Goal: Book appointment/travel/reservation

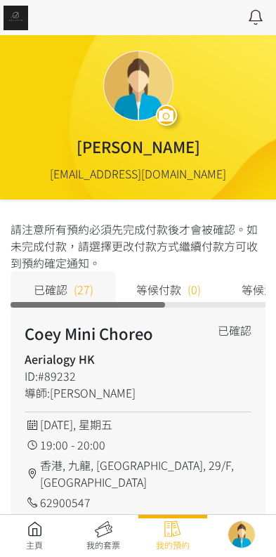
scroll to position [16, 0]
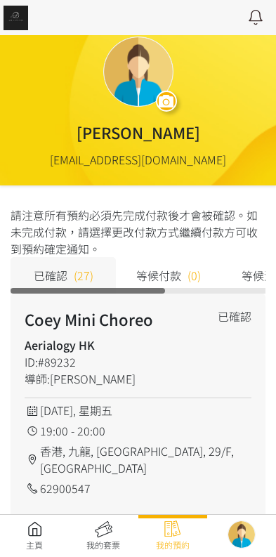
click at [12, 531] on link at bounding box center [34, 535] width 69 height 31
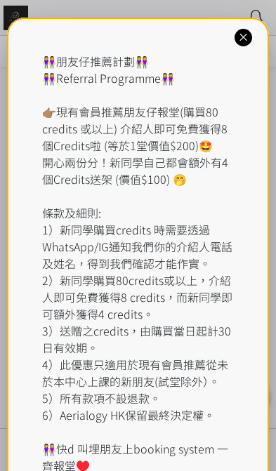
scroll to position [336, 0]
click at [232, 43] on div "👭朋友仔推薦計劃👭 👭Referral Programme👭 👉🏽現有會員推薦朋友仔報堂(購買80 credits 或以上) 介紹人即可免費獲得8個Credi…" at bounding box center [138, 272] width 262 height 508
click at [242, 39] on icon at bounding box center [243, 37] width 13 height 13
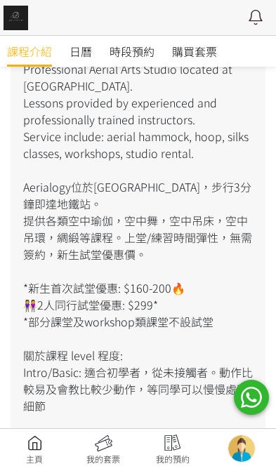
click at [144, 51] on span "時段預約" at bounding box center [132, 51] width 45 height 17
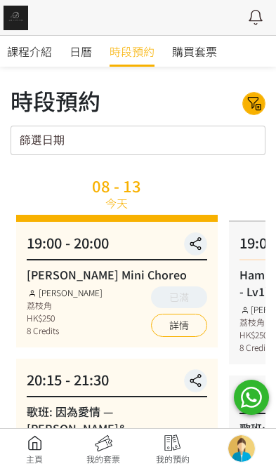
click at [25, 58] on span "課程介紹" at bounding box center [29, 51] width 45 height 17
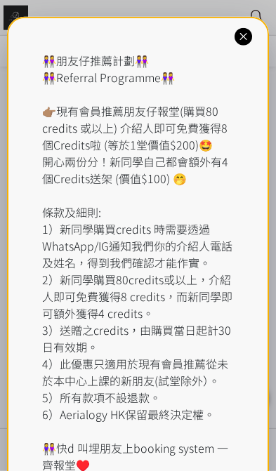
scroll to position [2130, 0]
click at [235, 39] on div at bounding box center [244, 37] width 18 height 18
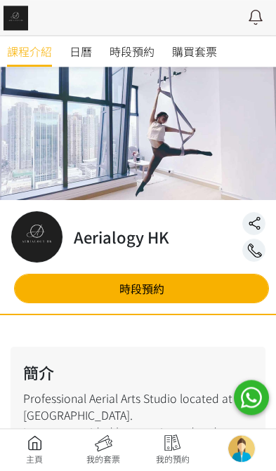
scroll to position [0, 0]
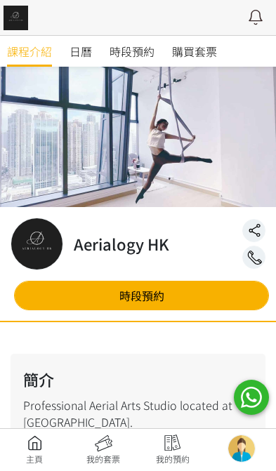
click at [119, 46] on span "時段預約" at bounding box center [132, 51] width 45 height 17
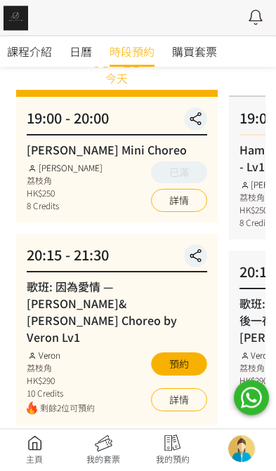
scroll to position [124, 0]
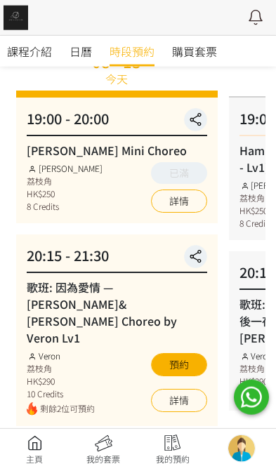
click at [110, 424] on div "08 - 13 [DATE] 19:00 - 20:00 [PERSON_NAME] Choreo [PERSON_NAME] 荔枝角 HK$250 8 Cr…" at bounding box center [117, 456] width 213 height 817
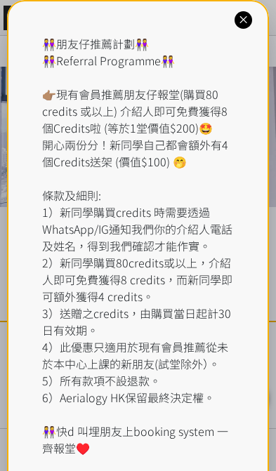
click at [248, 14] on icon at bounding box center [243, 19] width 13 height 13
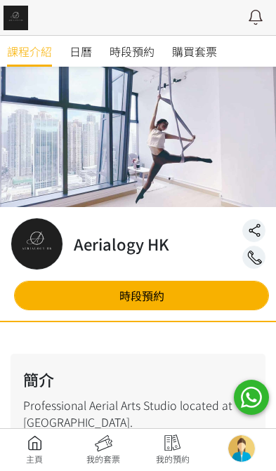
click at [144, 57] on span "時段預約" at bounding box center [132, 51] width 45 height 17
